Goal: Feedback & Contribution: Submit feedback/report problem

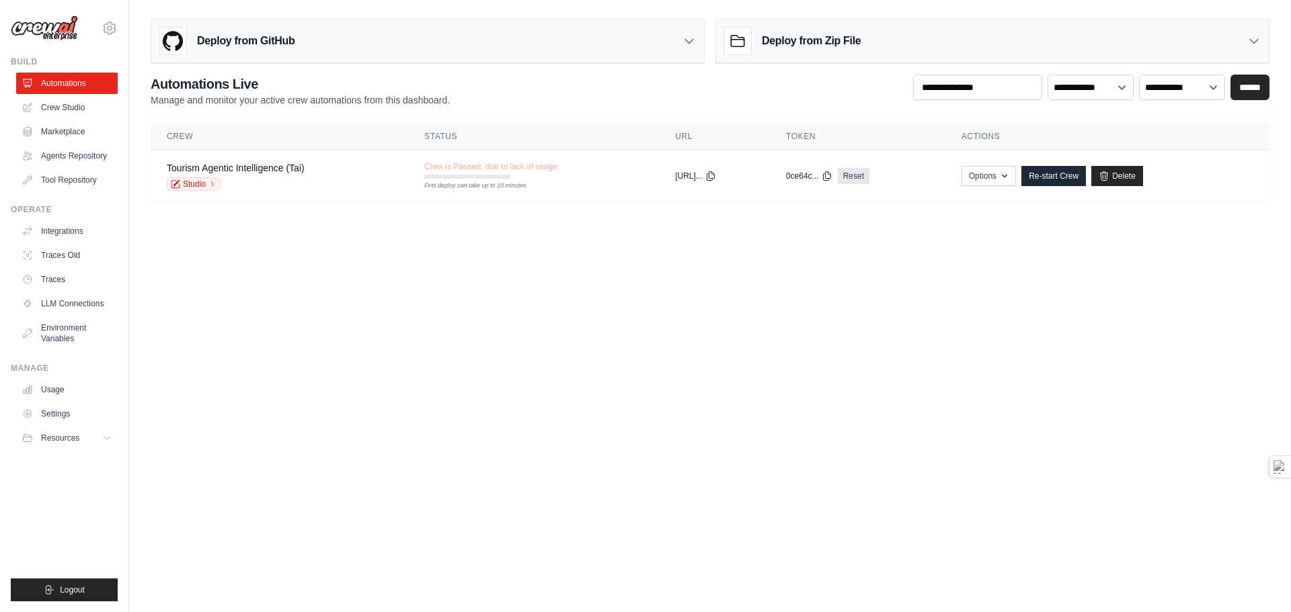
click at [1004, 389] on body "[EMAIL_ADDRESS][DOMAIN_NAME] Settings Build Automations" at bounding box center [645, 306] width 1291 height 612
click at [459, 165] on span "Crew is Paused, due to lack of usage" at bounding box center [490, 166] width 133 height 11
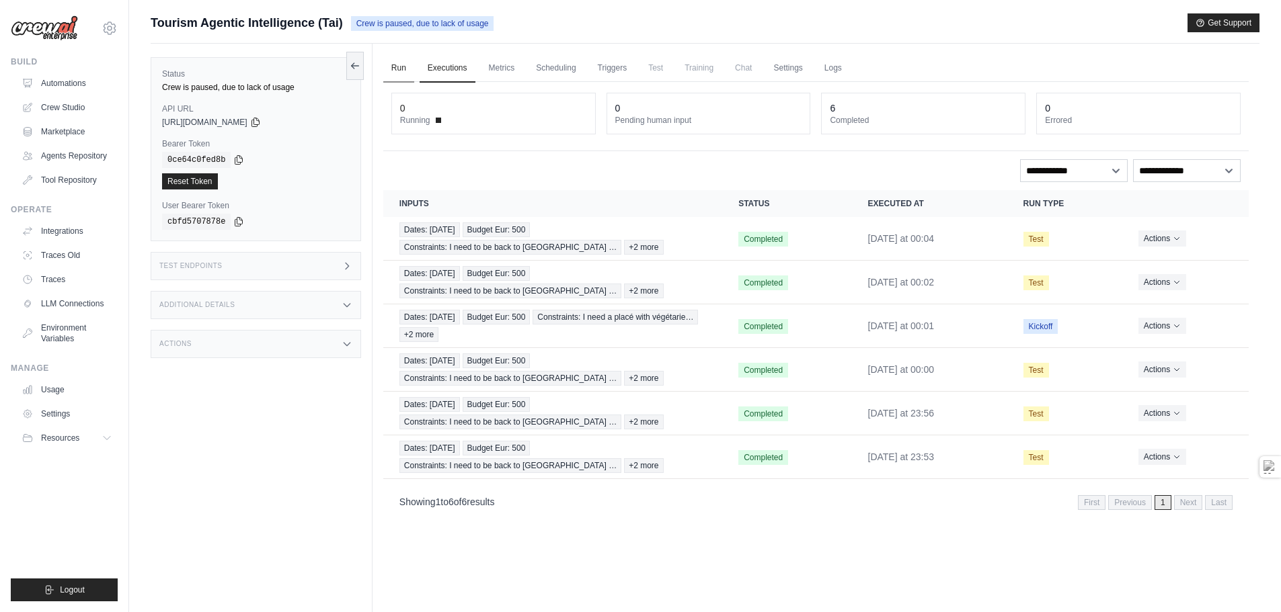
click at [400, 68] on link "Run" at bounding box center [398, 68] width 31 height 28
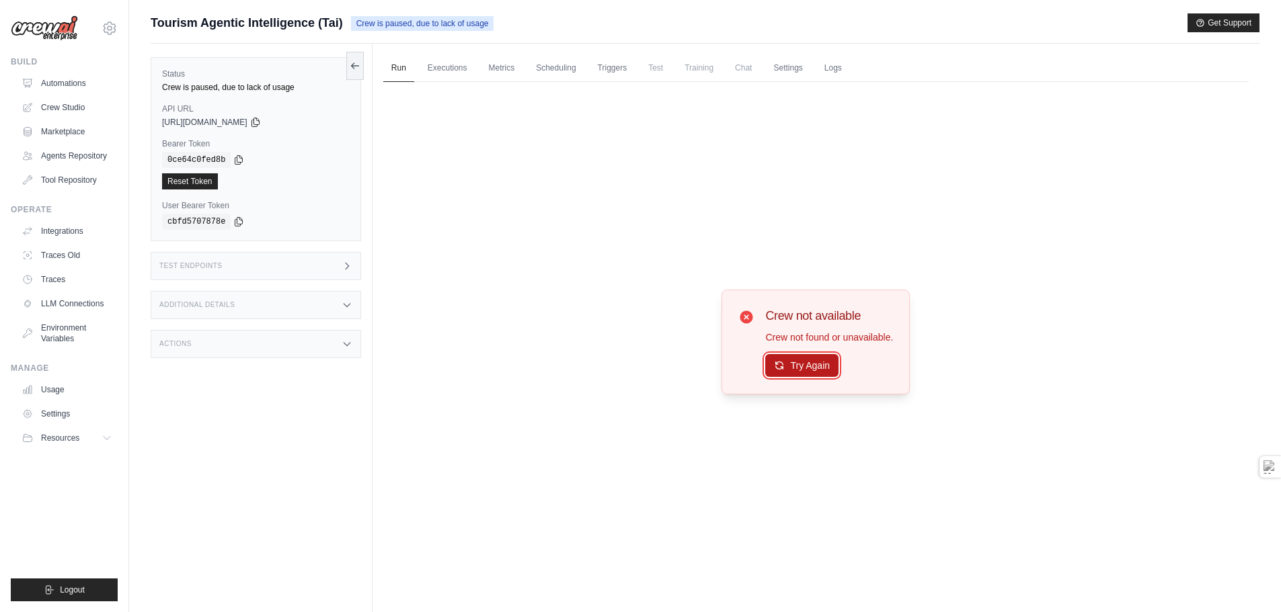
click at [828, 364] on button "Try Again" at bounding box center [801, 365] width 73 height 23
click at [828, 364] on button "Try Again" at bounding box center [801, 366] width 73 height 23
click at [457, 67] on link "Executions" at bounding box center [448, 68] width 56 height 28
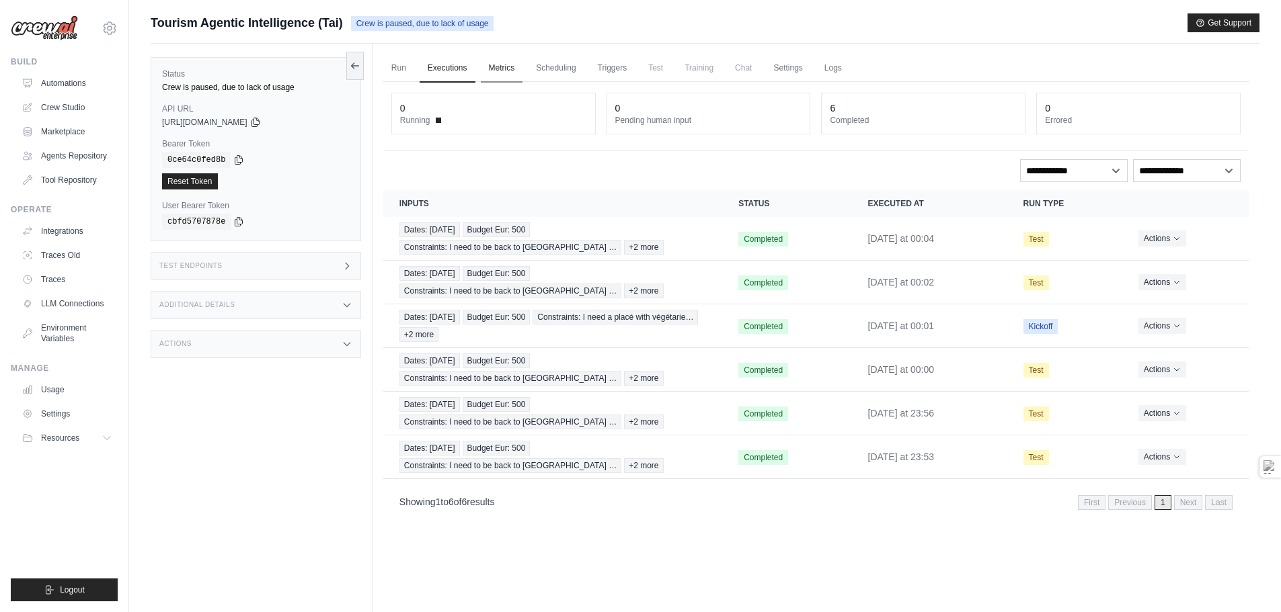
click at [500, 64] on link "Metrics" at bounding box center [502, 68] width 42 height 28
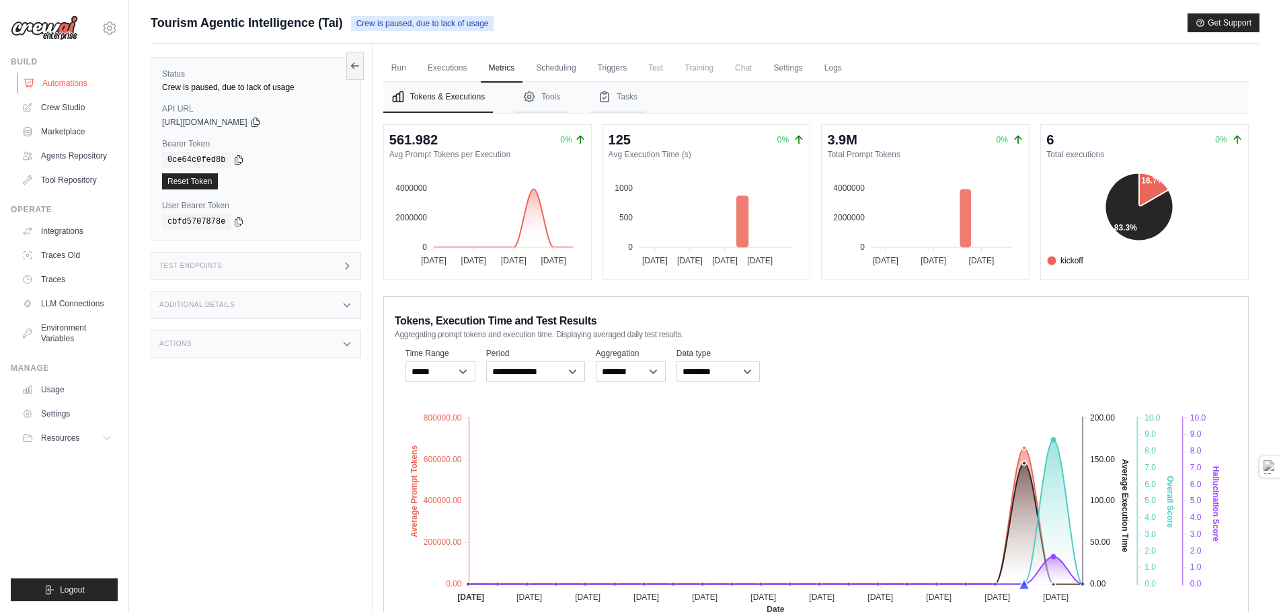
click at [65, 83] on link "Automations" at bounding box center [68, 84] width 102 height 22
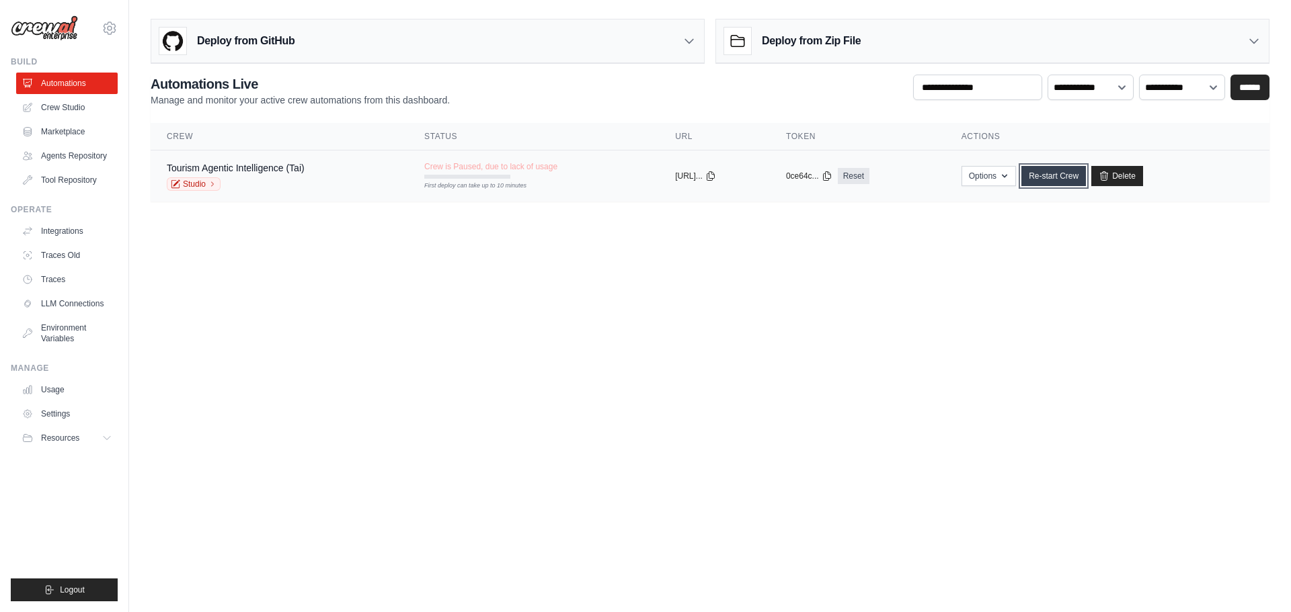
click at [1076, 172] on link "Re-start Crew" at bounding box center [1053, 176] width 65 height 20
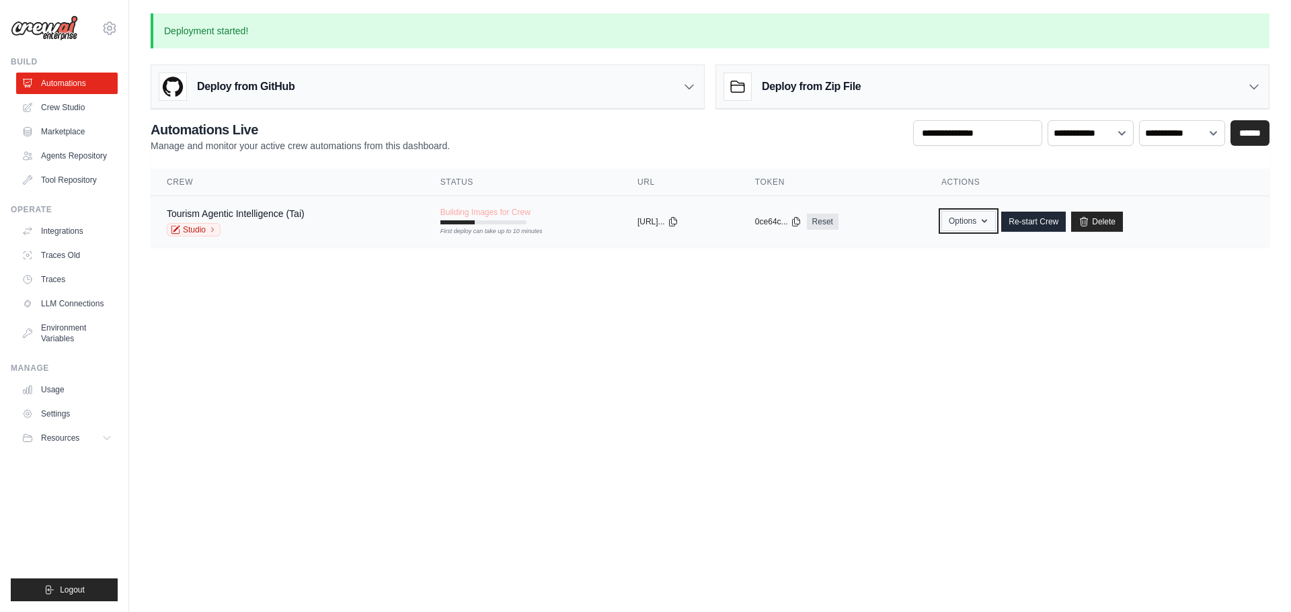
click at [990, 223] on icon "button" at bounding box center [984, 221] width 11 height 11
click at [729, 321] on body "[EMAIL_ADDRESS][DOMAIN_NAME] Settings Build Automations" at bounding box center [645, 306] width 1291 height 612
click at [678, 222] on icon at bounding box center [673, 221] width 11 height 11
click at [249, 216] on link "Tourism Agentic Intelligence (Tai)" at bounding box center [236, 213] width 138 height 11
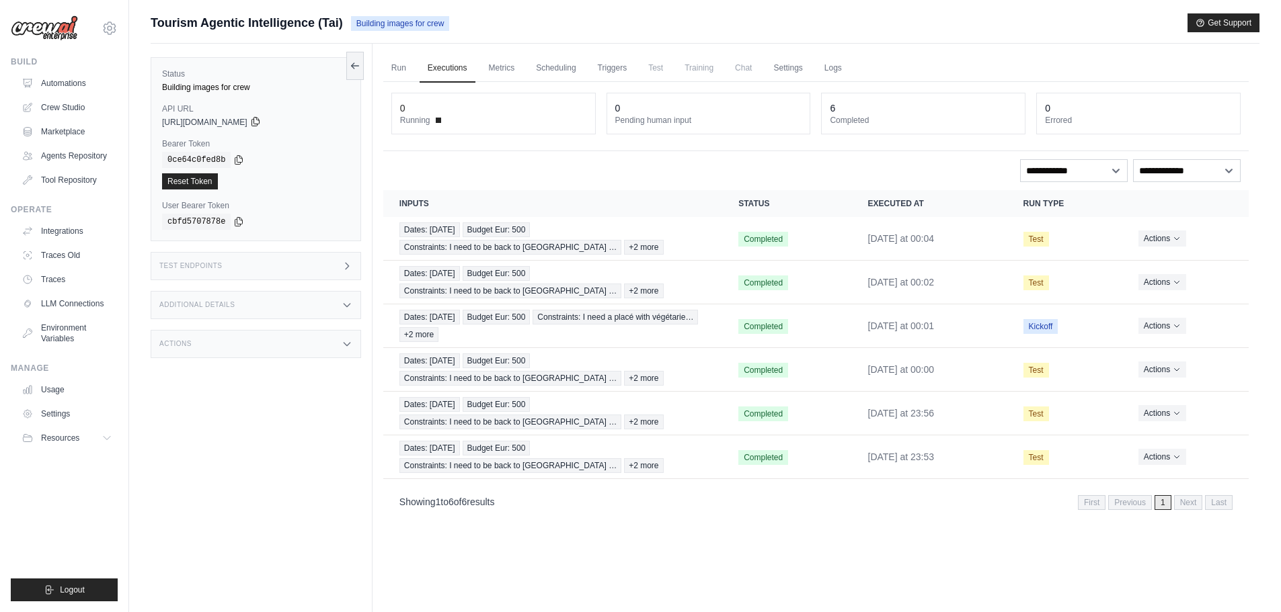
click at [259, 122] on icon at bounding box center [254, 122] width 7 height 9
click at [1227, 20] on button "Get Support" at bounding box center [1223, 22] width 72 height 19
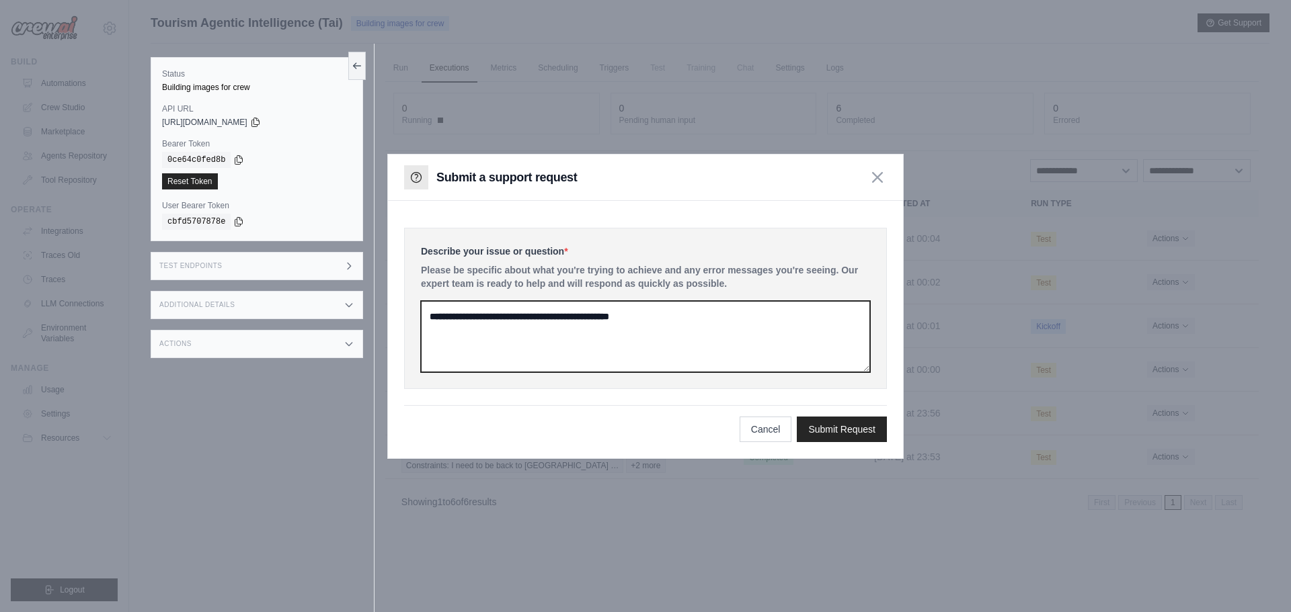
click at [698, 327] on textarea at bounding box center [645, 336] width 449 height 71
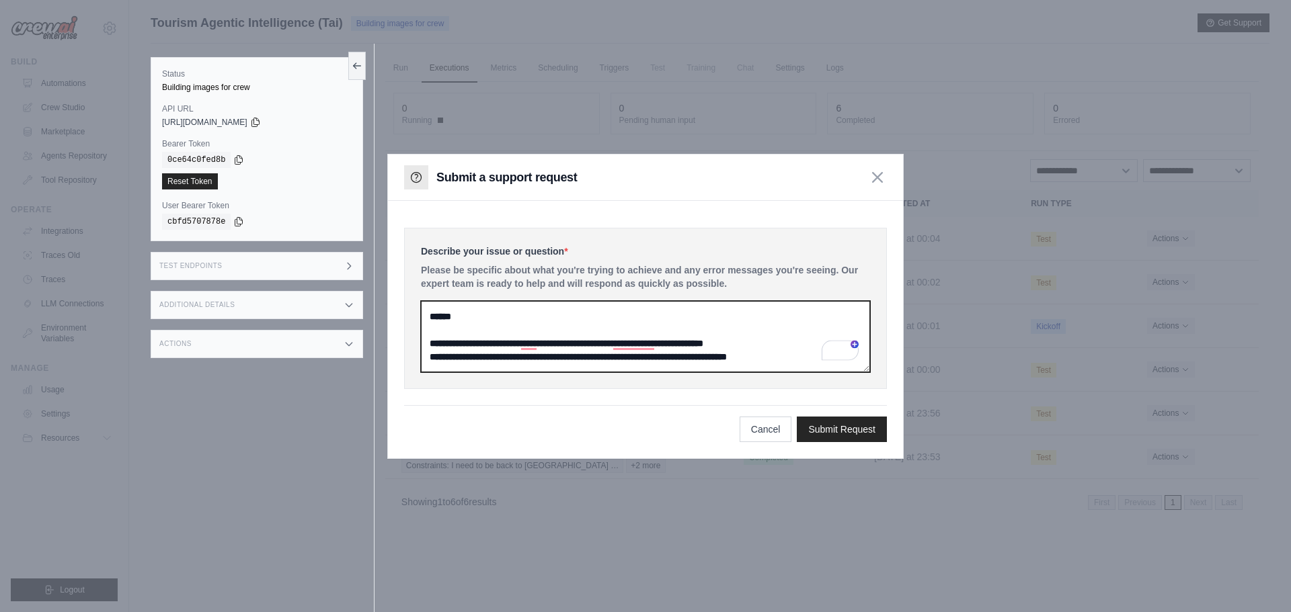
paste textarea "**********"
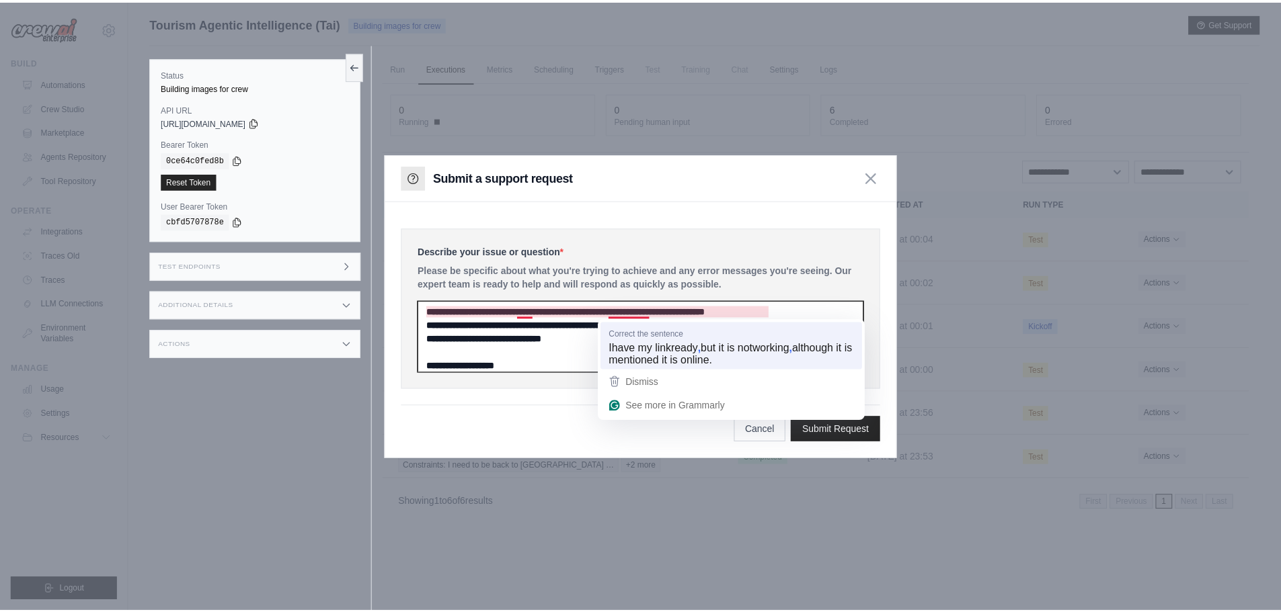
scroll to position [31, 0]
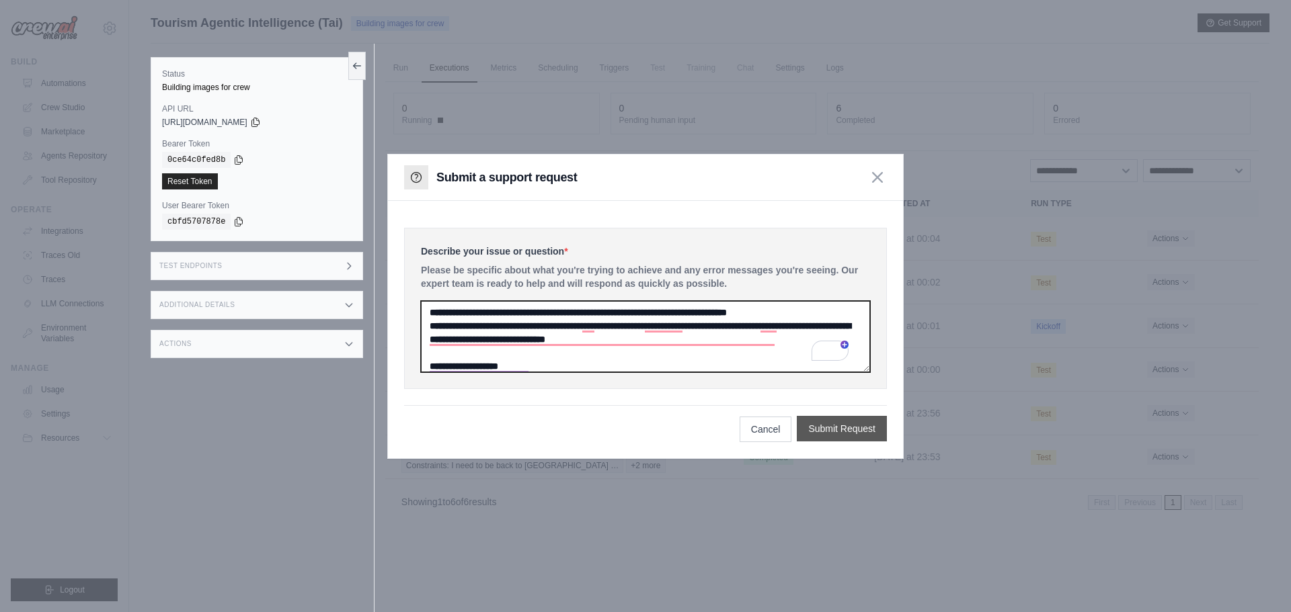
type textarea "**********"
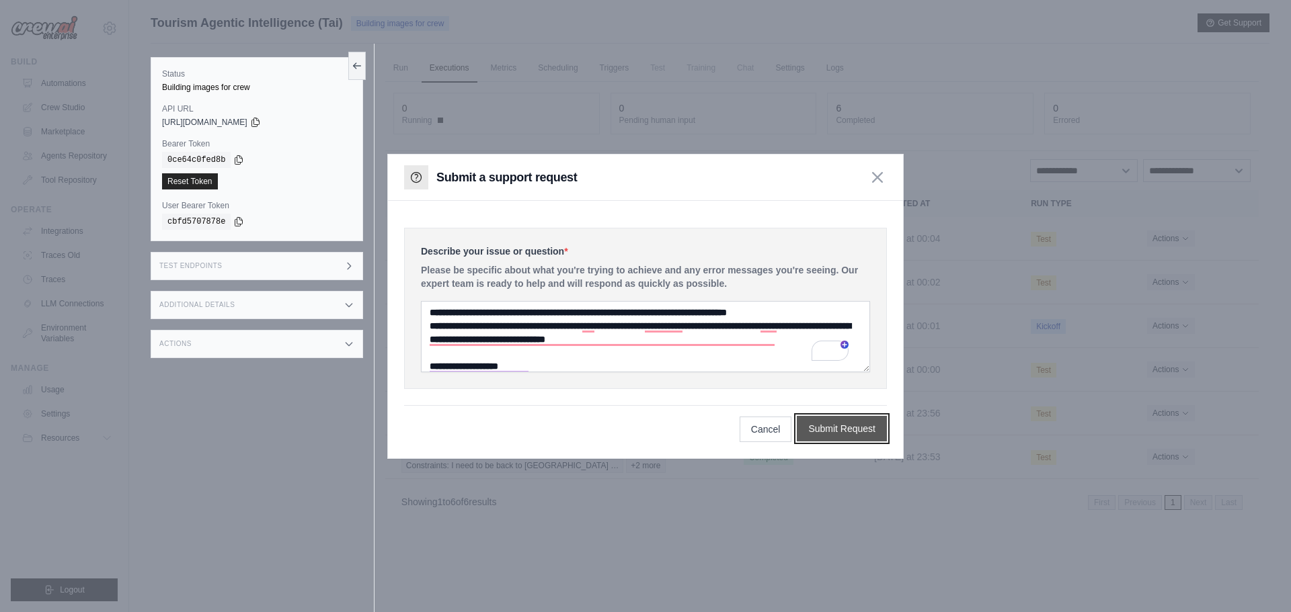
click at [826, 436] on button "Submit Request" at bounding box center [842, 429] width 90 height 26
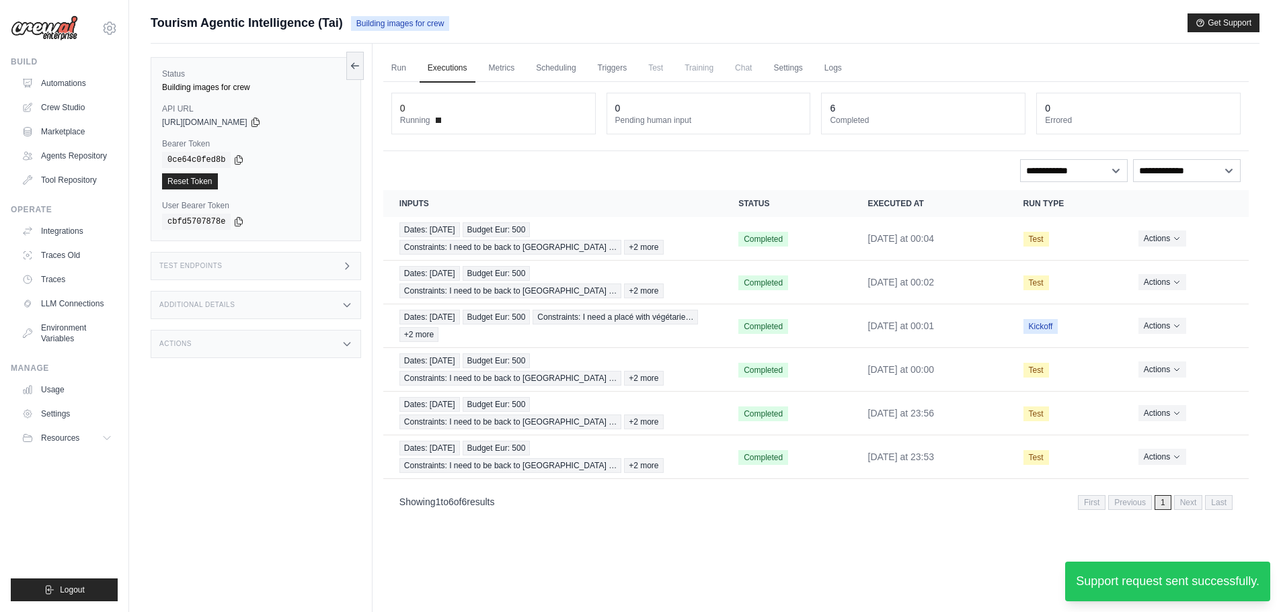
scroll to position [0, 0]
click at [391, 66] on link "Run" at bounding box center [398, 68] width 31 height 28
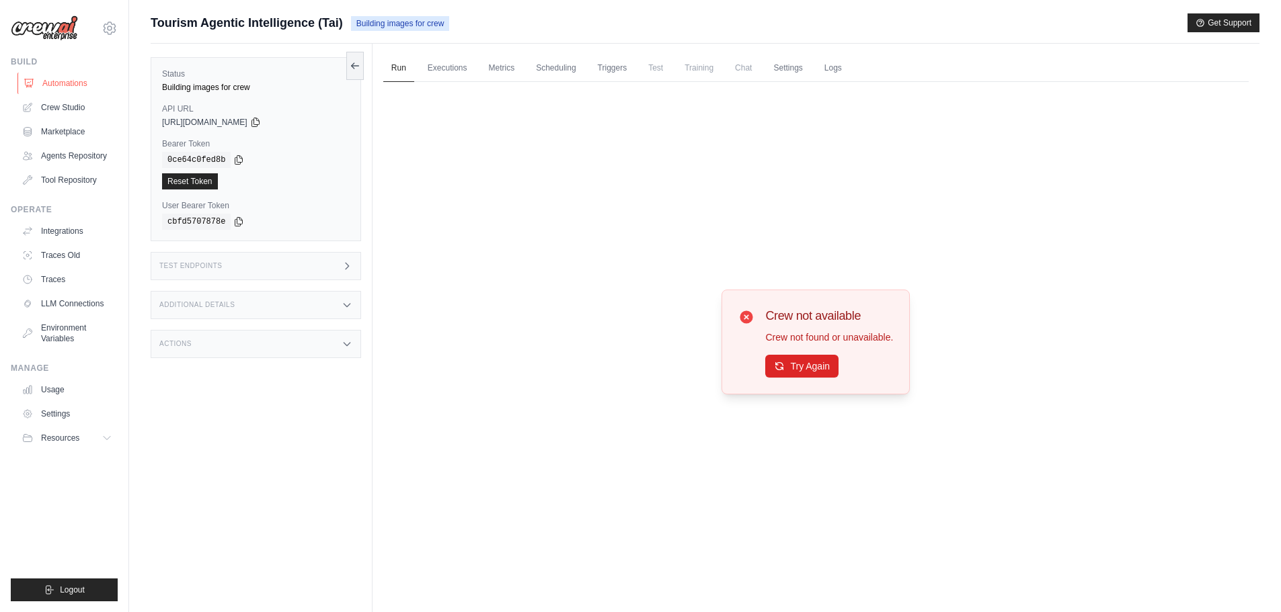
click at [83, 83] on link "Automations" at bounding box center [68, 84] width 102 height 22
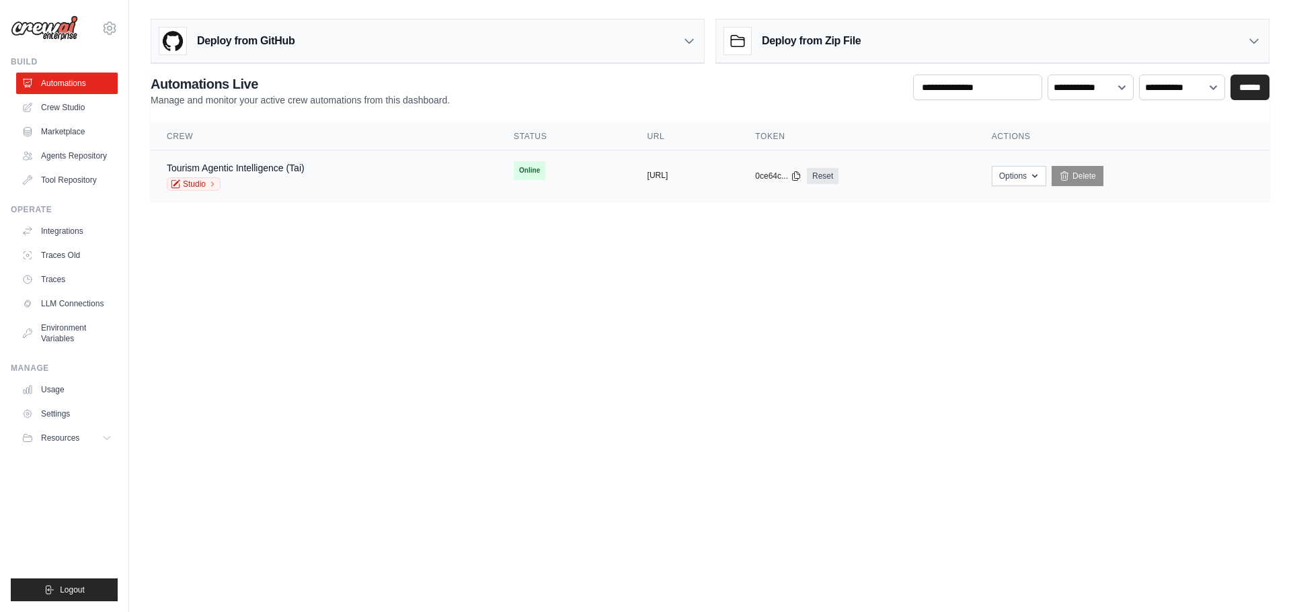
click at [668, 174] on button "https://tourism-agentic-intelligenc" at bounding box center [657, 175] width 21 height 11
click at [86, 154] on link "Agents Repository" at bounding box center [68, 156] width 102 height 22
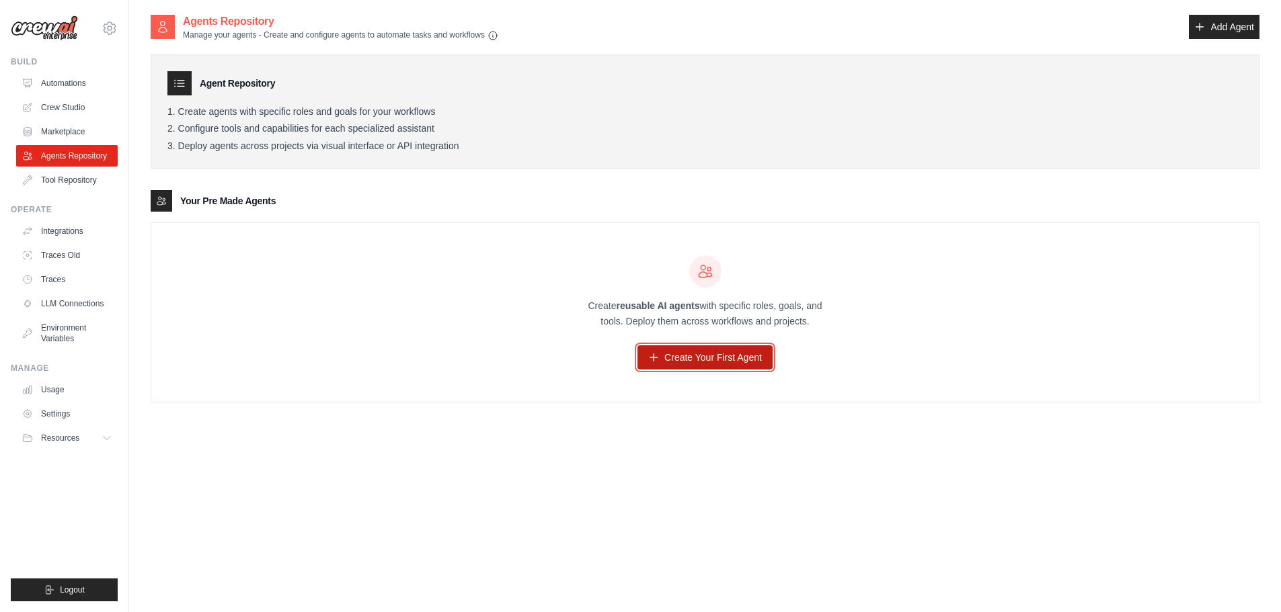
click at [705, 361] on link "Create Your First Agent" at bounding box center [704, 358] width 135 height 24
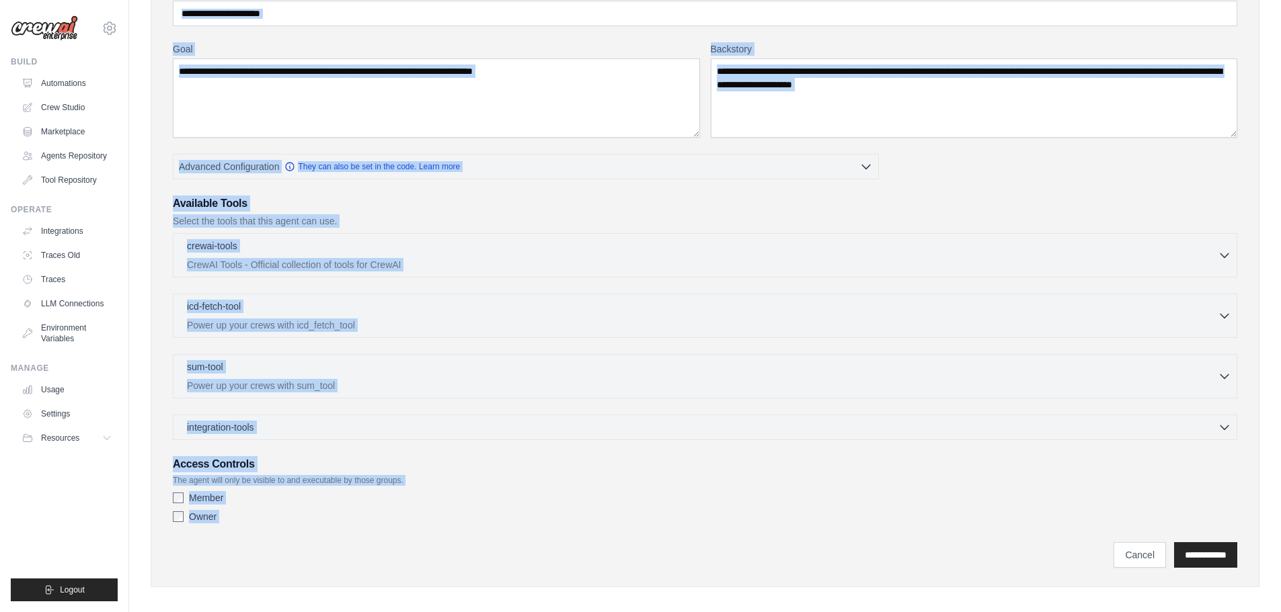
scroll to position [151, 0]
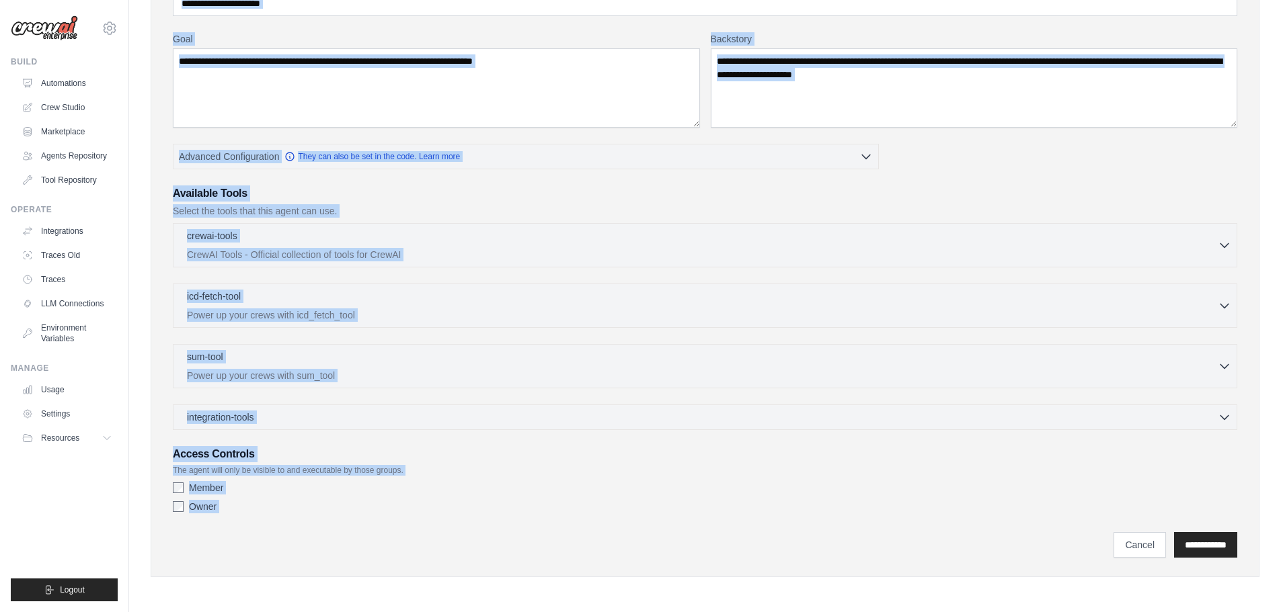
drag, startPoint x: 160, startPoint y: 70, endPoint x: 803, endPoint y: 569, distance: 814.6
click at [803, 569] on div "Agent Configuration Role Goal Backstory Advanced Configuration" at bounding box center [705, 240] width 1109 height 674
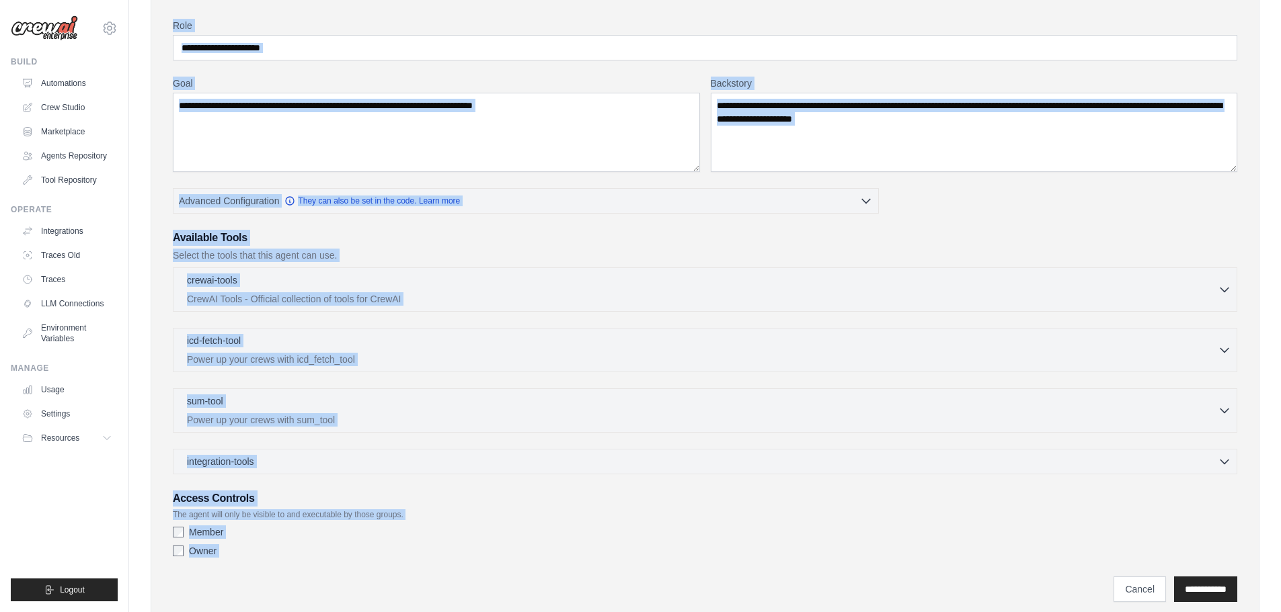
scroll to position [83, 0]
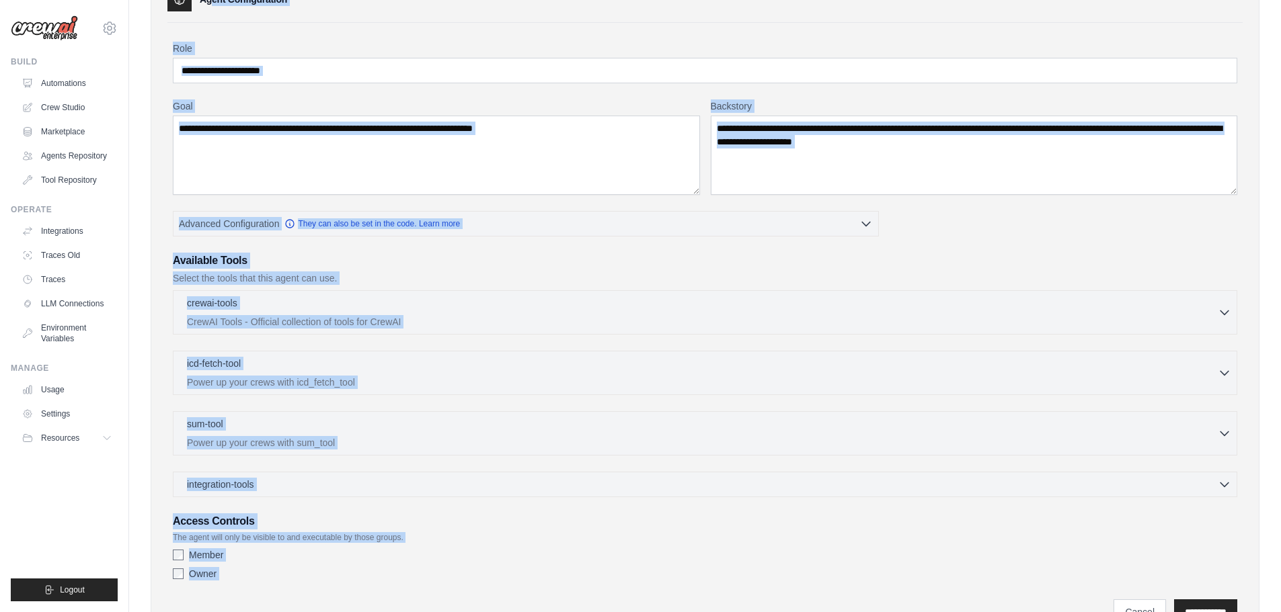
copy div "Agent Configuration Role Goal Backstory Advanced Configuration They can also be…"
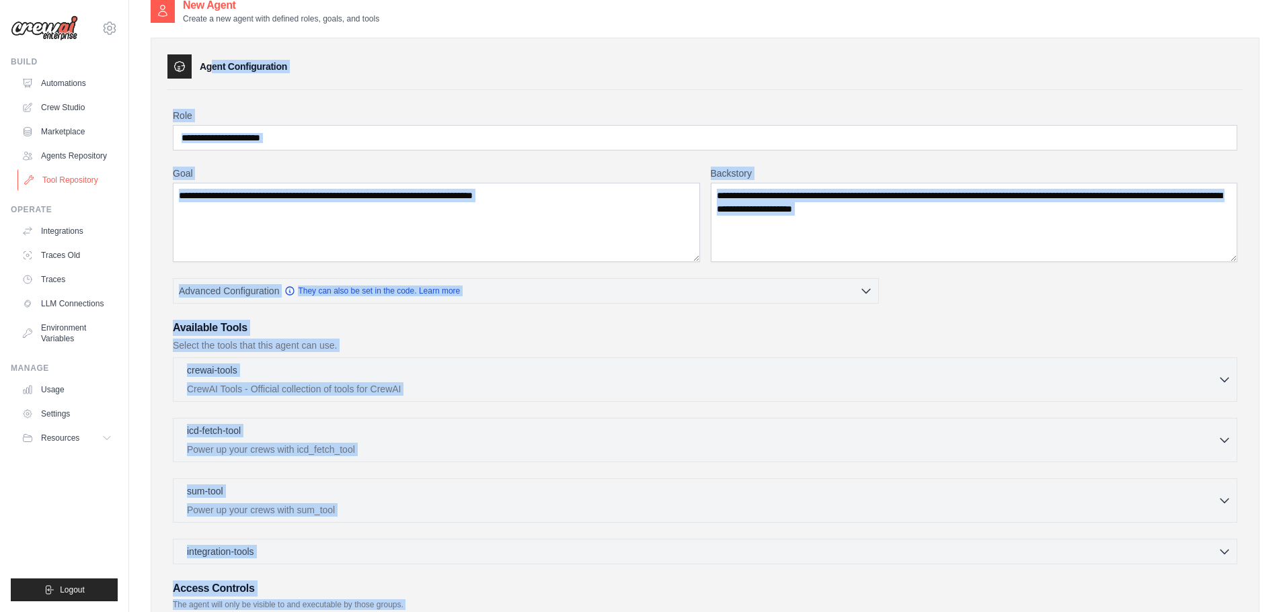
click at [73, 183] on link "Tool Repository" at bounding box center [68, 180] width 102 height 22
